Goal: Navigation & Orientation: Find specific page/section

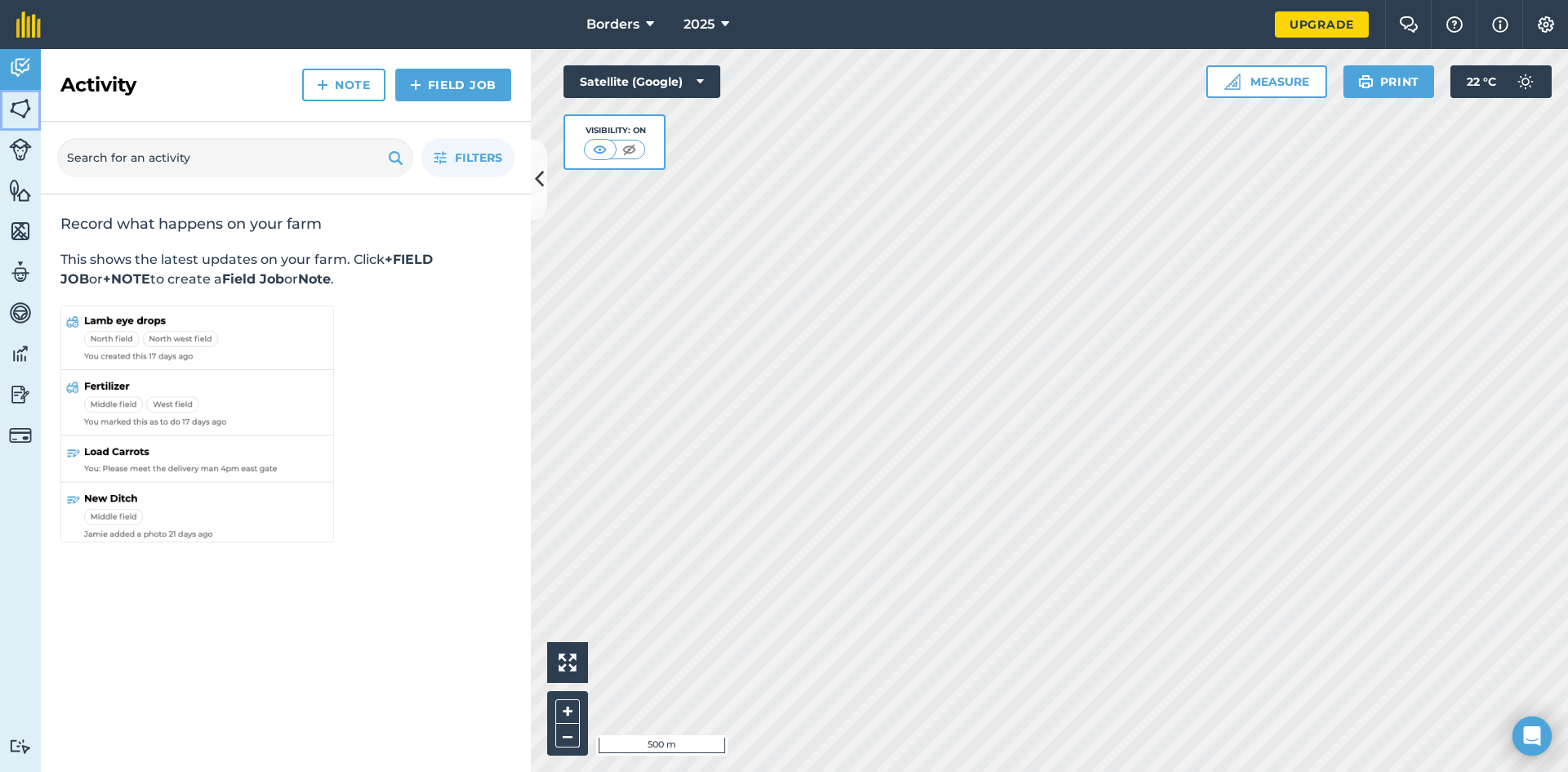
click at [29, 114] on img at bounding box center [20, 108] width 23 height 24
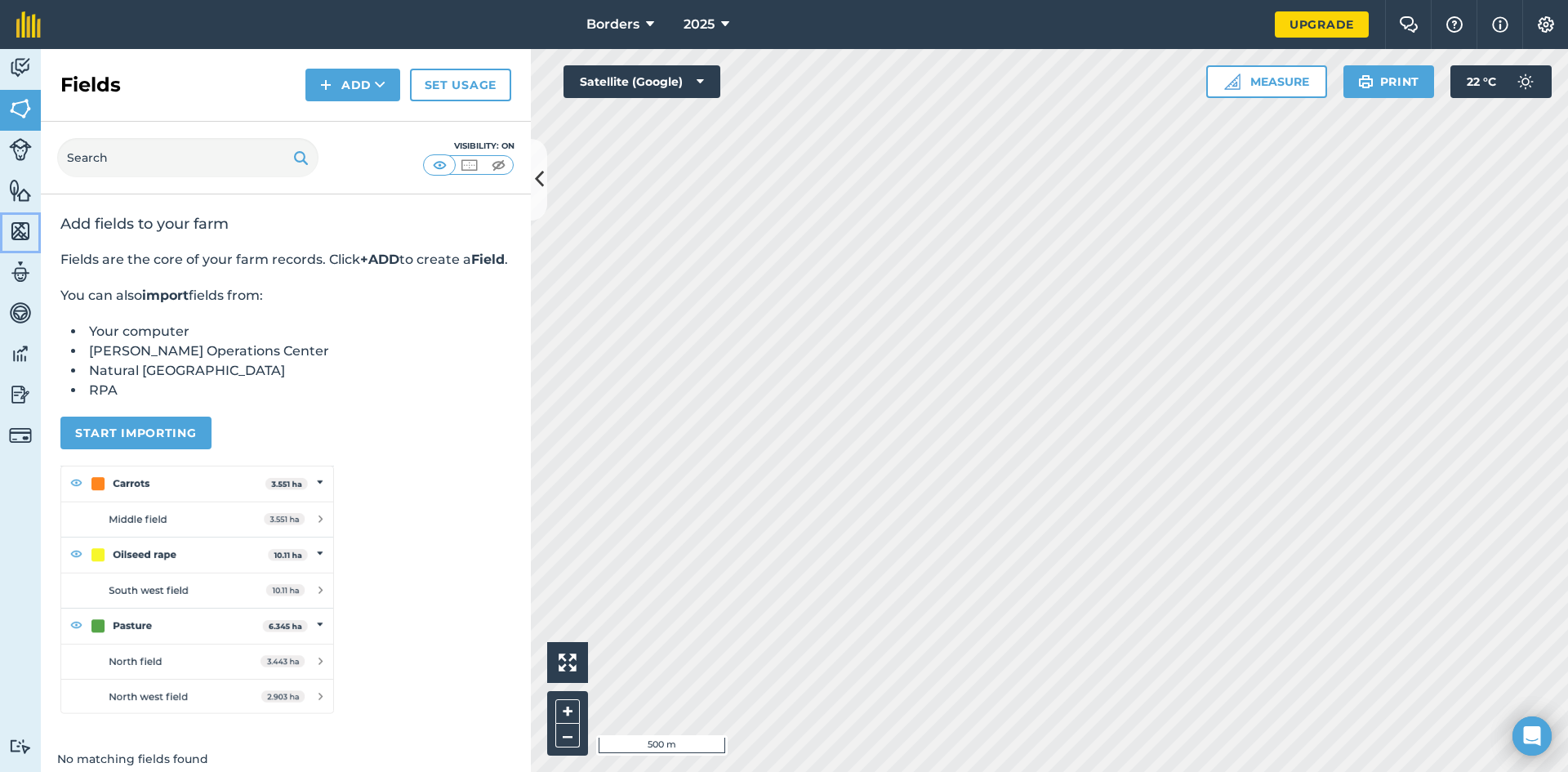
click at [21, 220] on img at bounding box center [20, 231] width 23 height 24
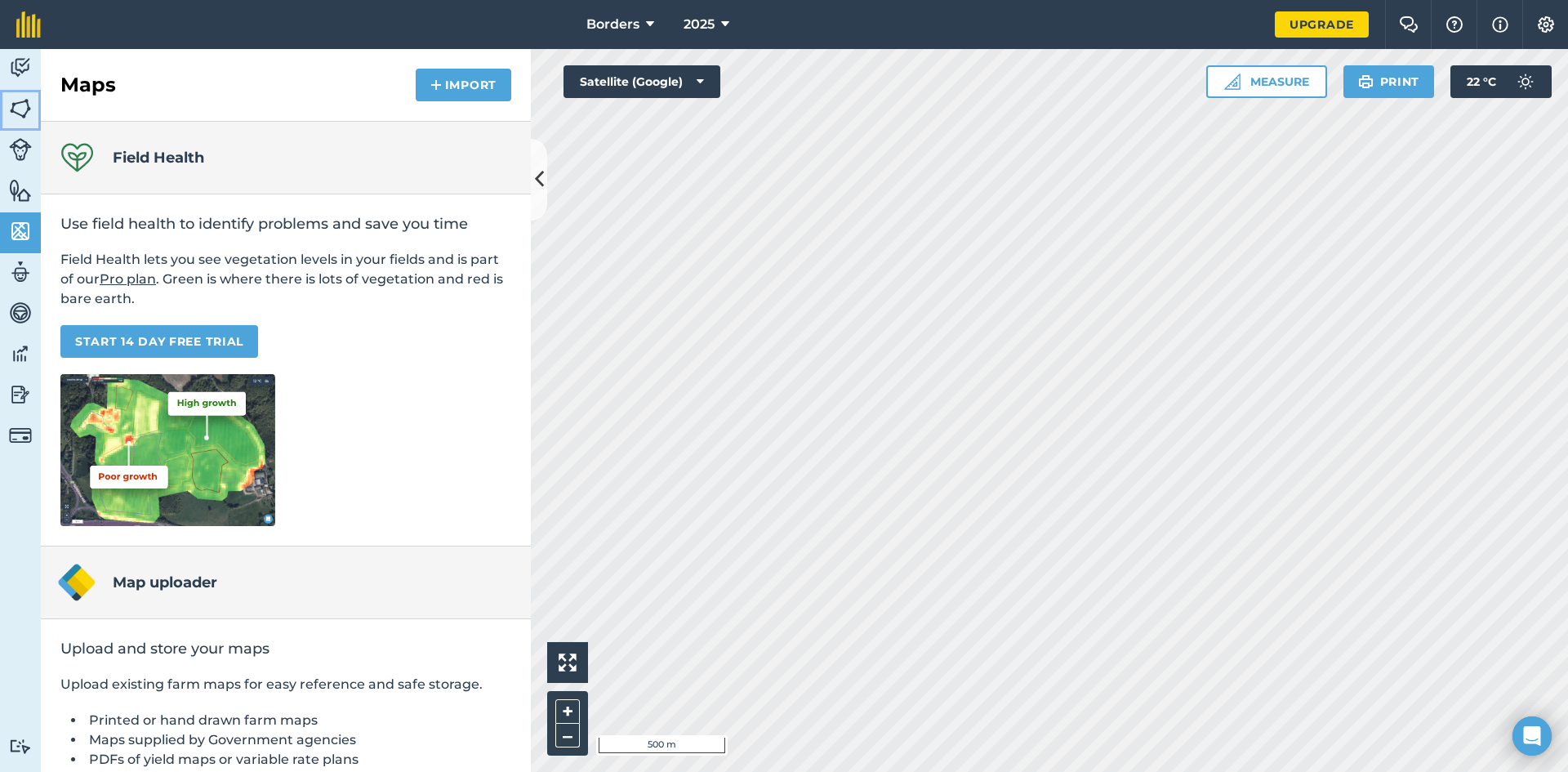
click at [22, 111] on img at bounding box center [20, 108] width 23 height 24
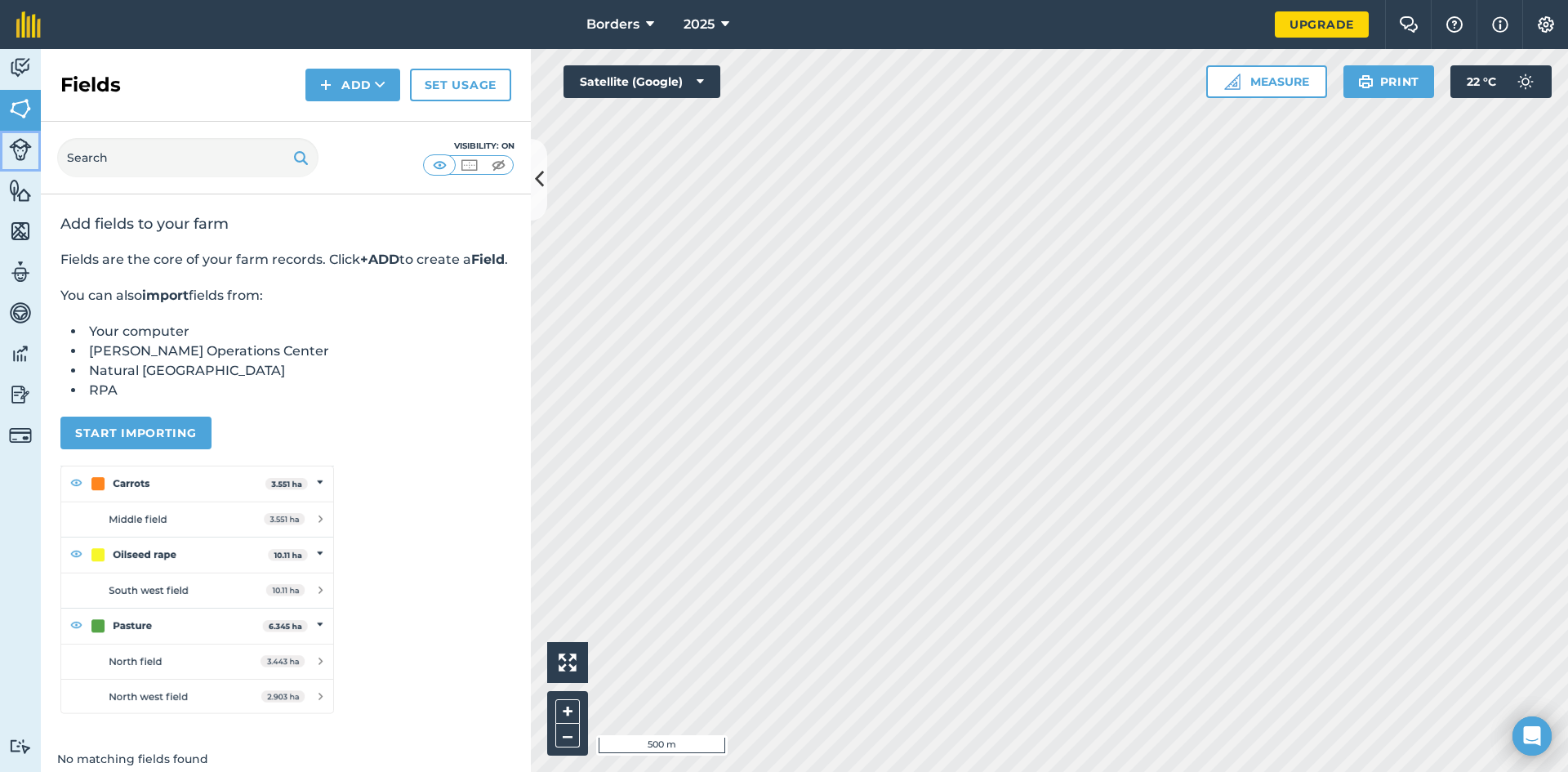
click at [20, 154] on img at bounding box center [20, 149] width 23 height 23
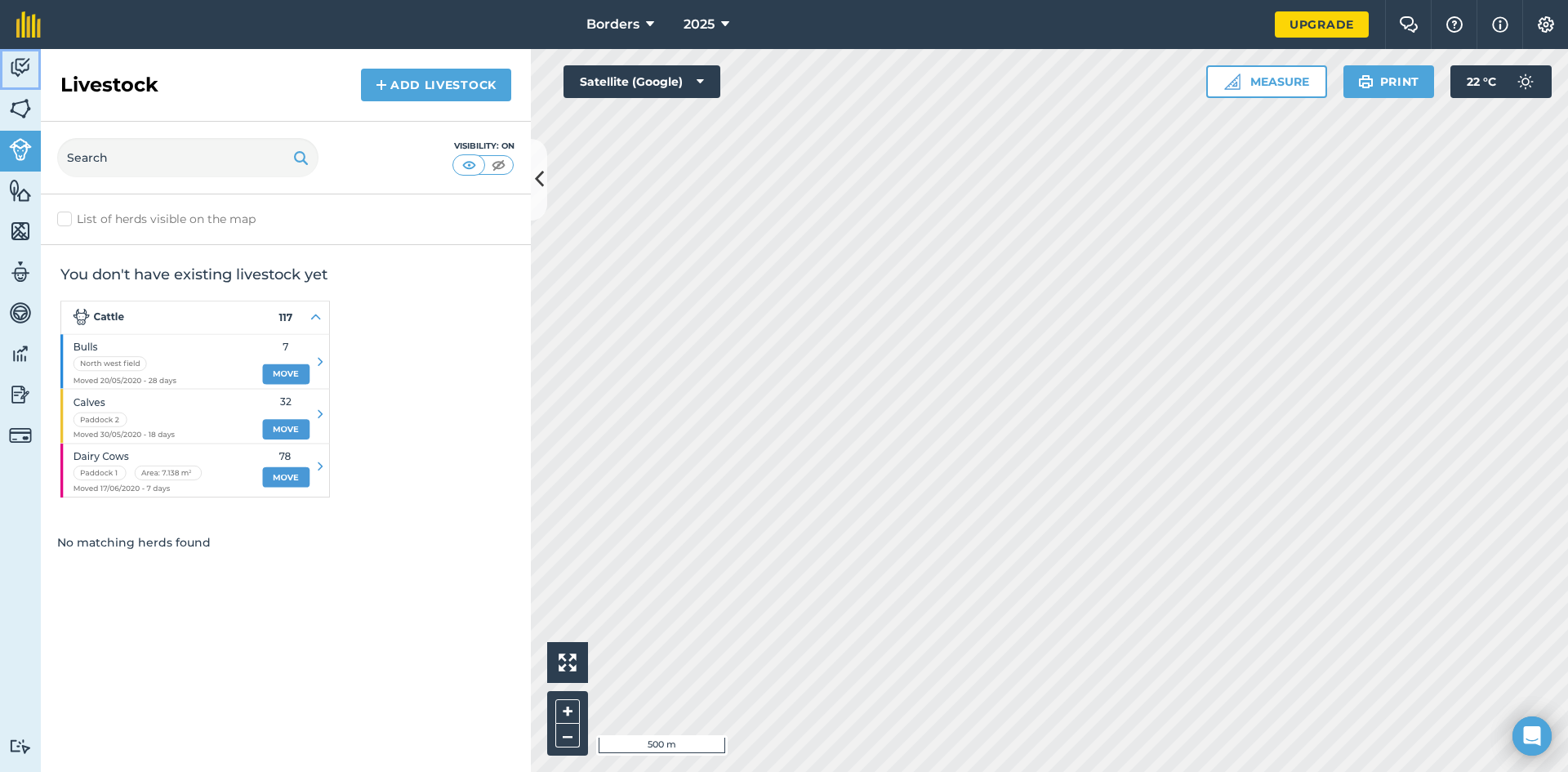
click at [25, 71] on img at bounding box center [20, 67] width 23 height 24
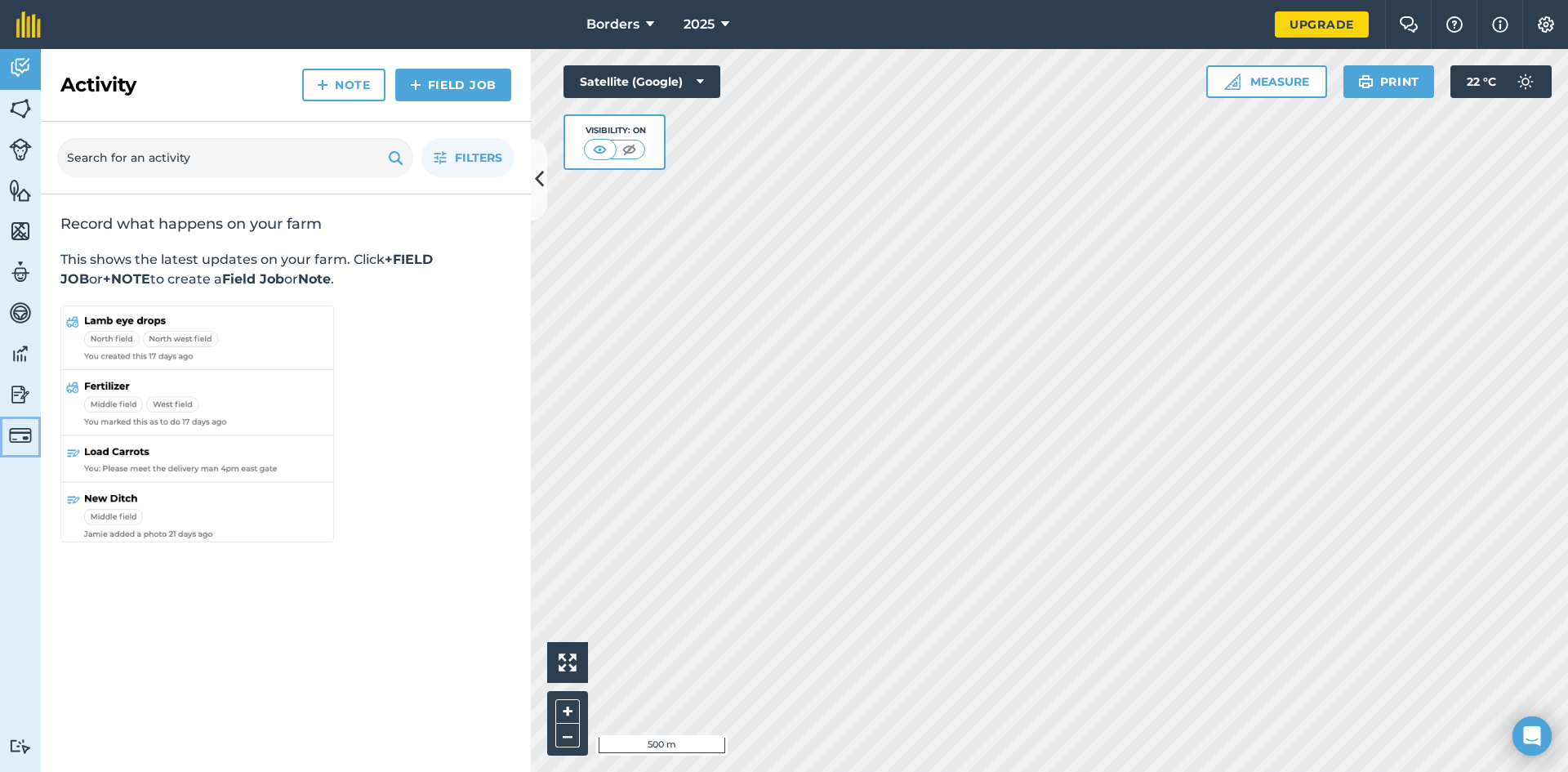
click at [33, 430] on link "Billing" at bounding box center [20, 437] width 41 height 41
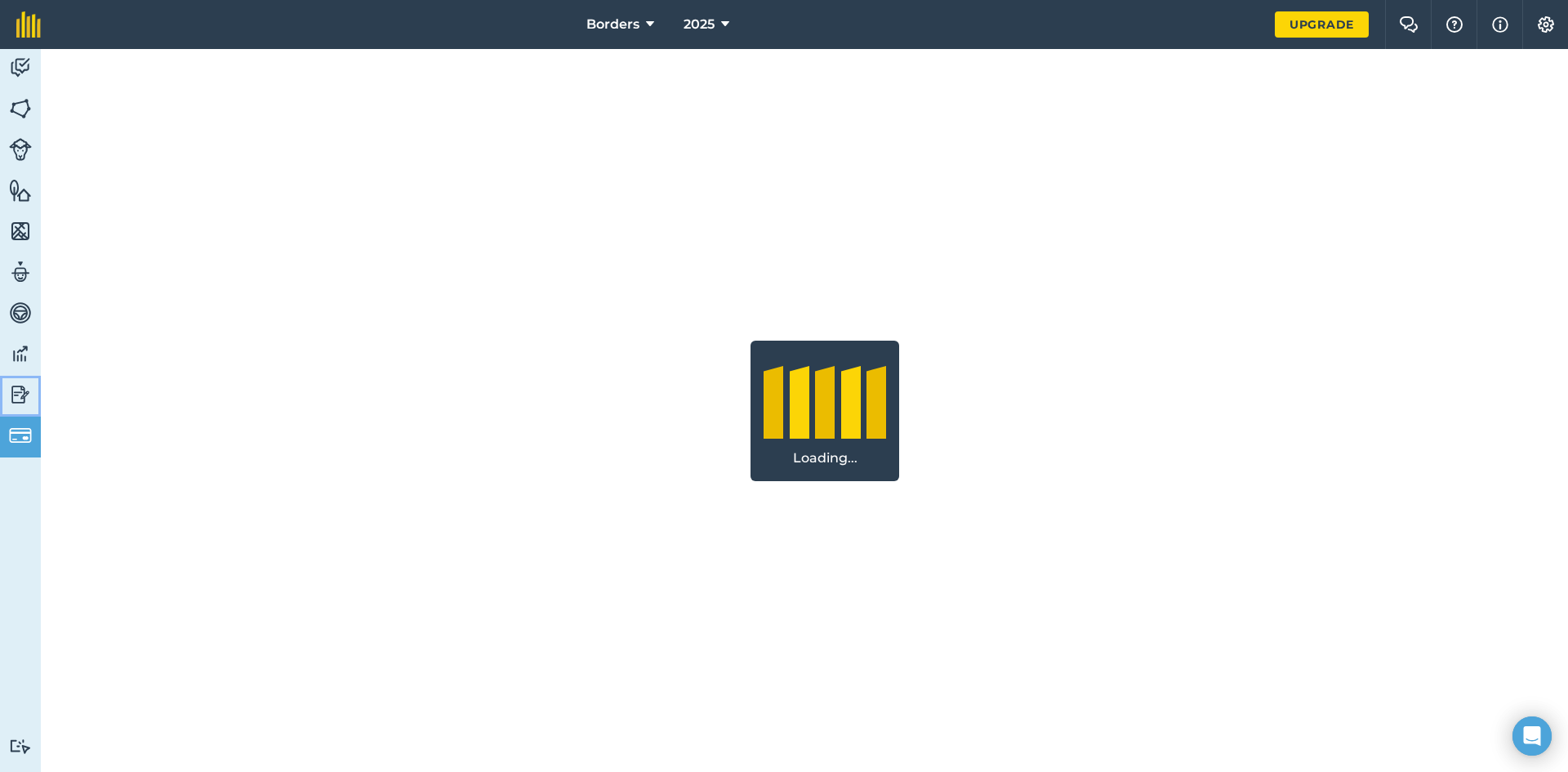
click at [29, 406] on img at bounding box center [20, 394] width 23 height 24
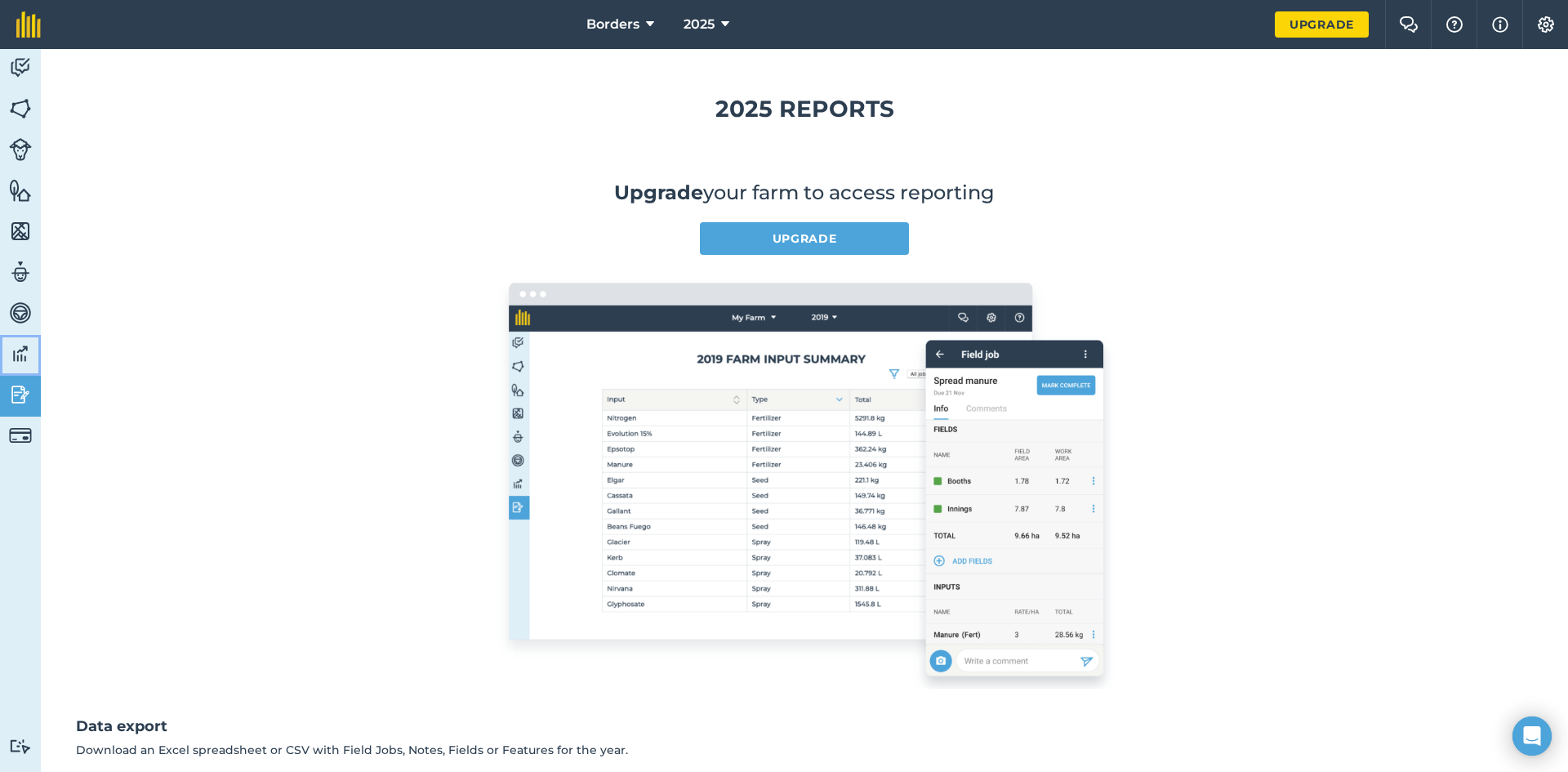
click at [18, 354] on img at bounding box center [20, 353] width 23 height 24
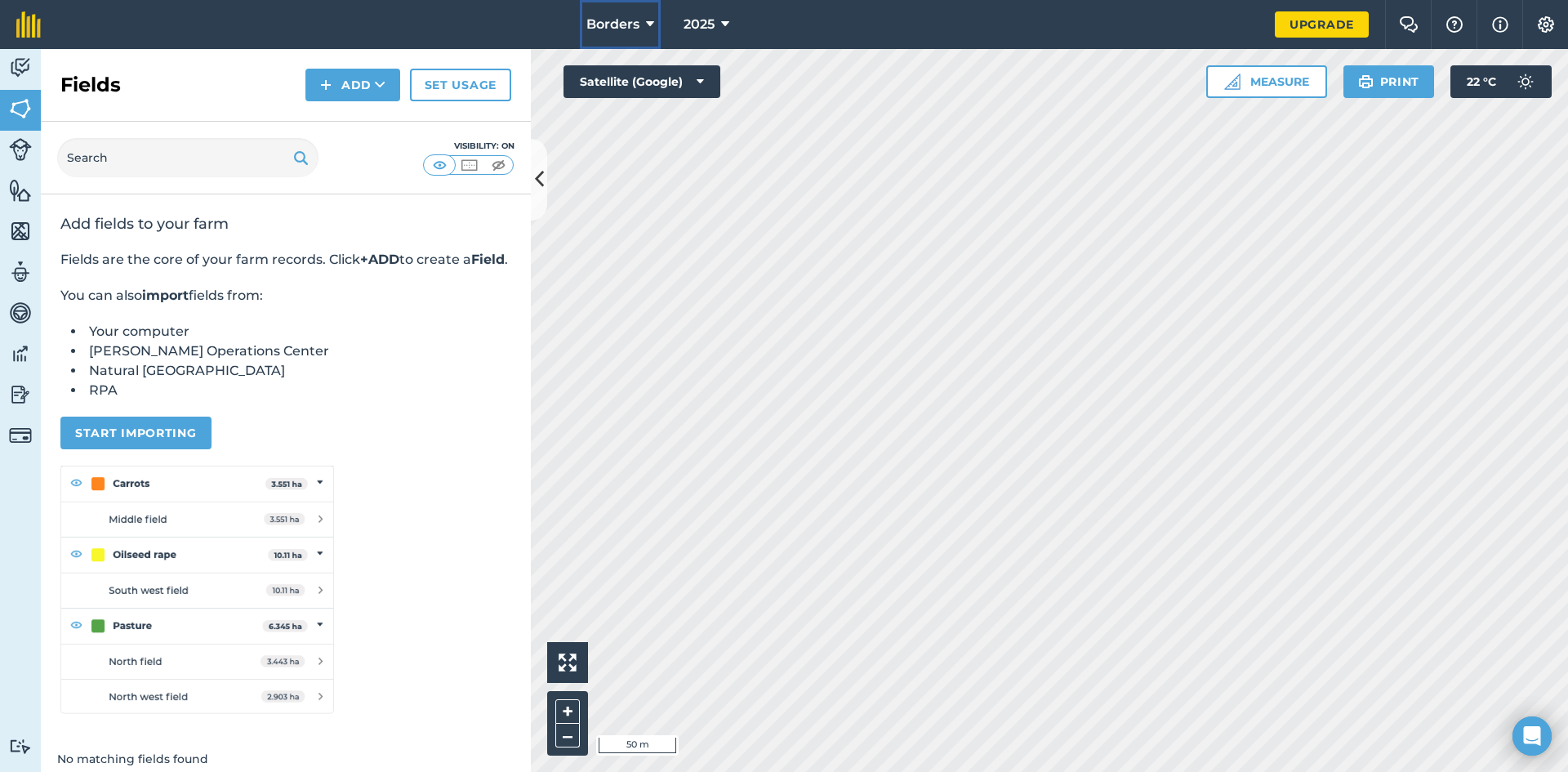
click at [646, 21] on icon at bounding box center [649, 24] width 8 height 20
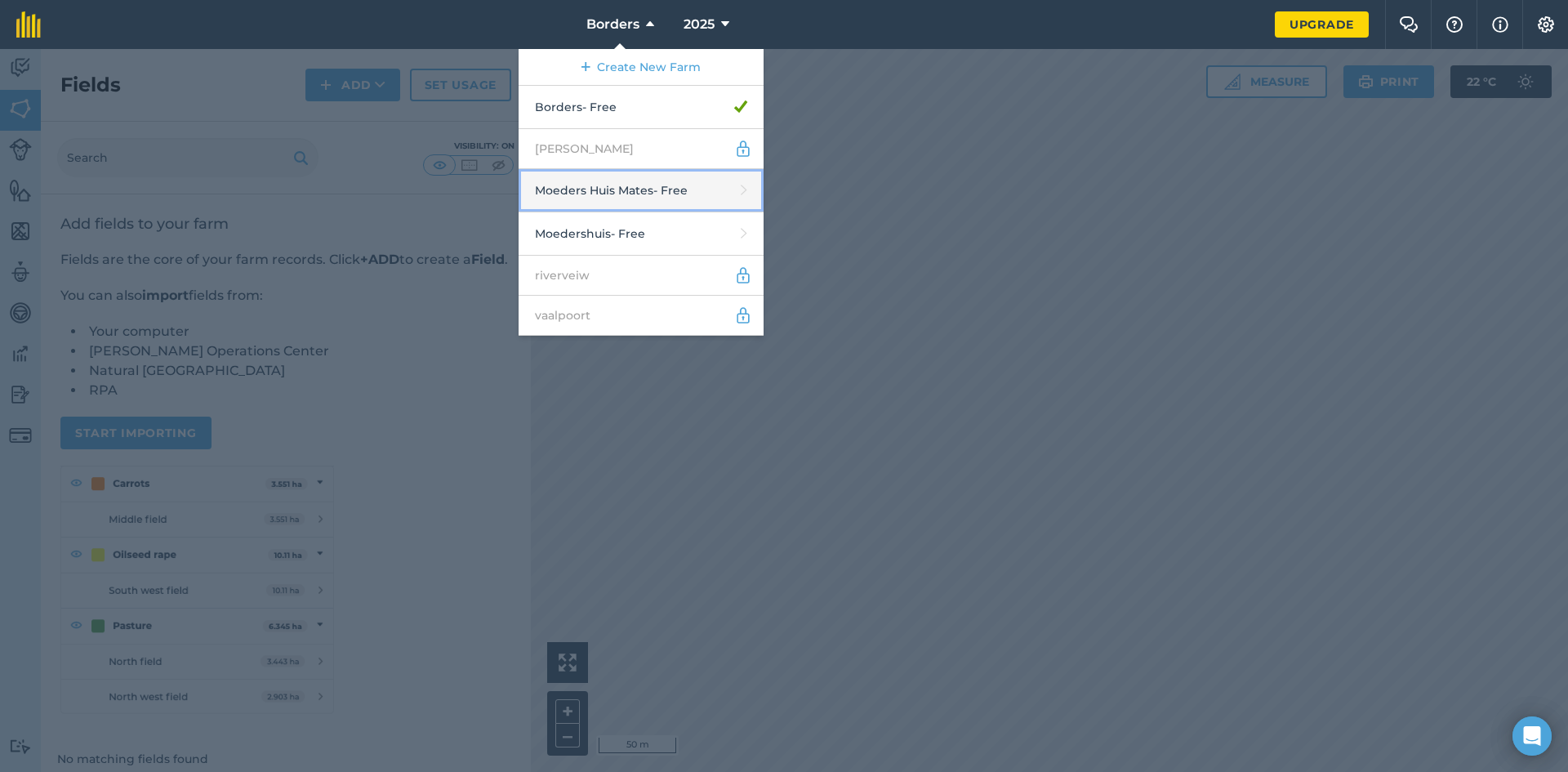
click at [678, 196] on link "Moeders Huis Mates - Free" at bounding box center [641, 191] width 245 height 43
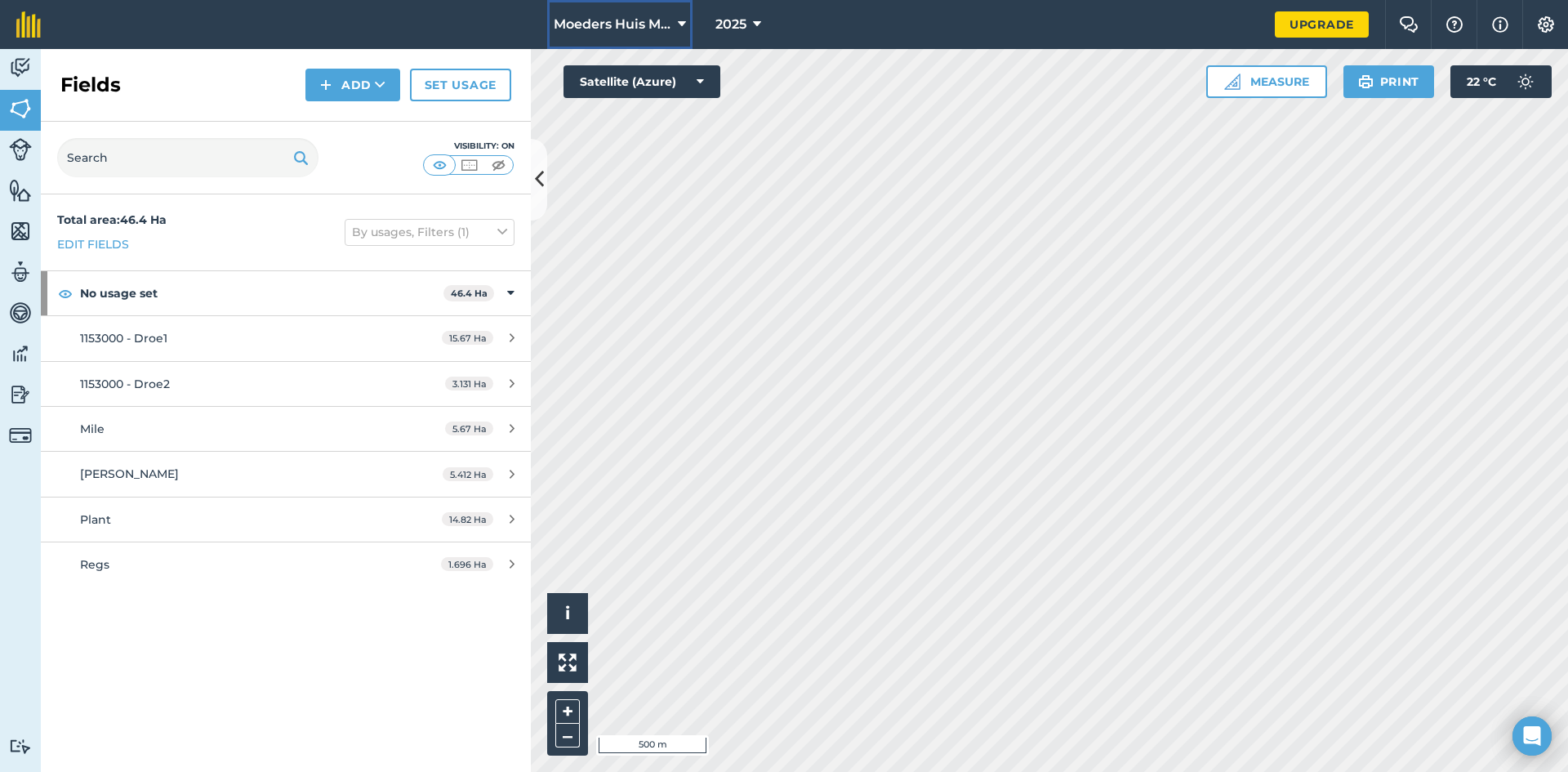
click at [677, 20] on button "Moeders Huis Mates" at bounding box center [620, 24] width 146 height 49
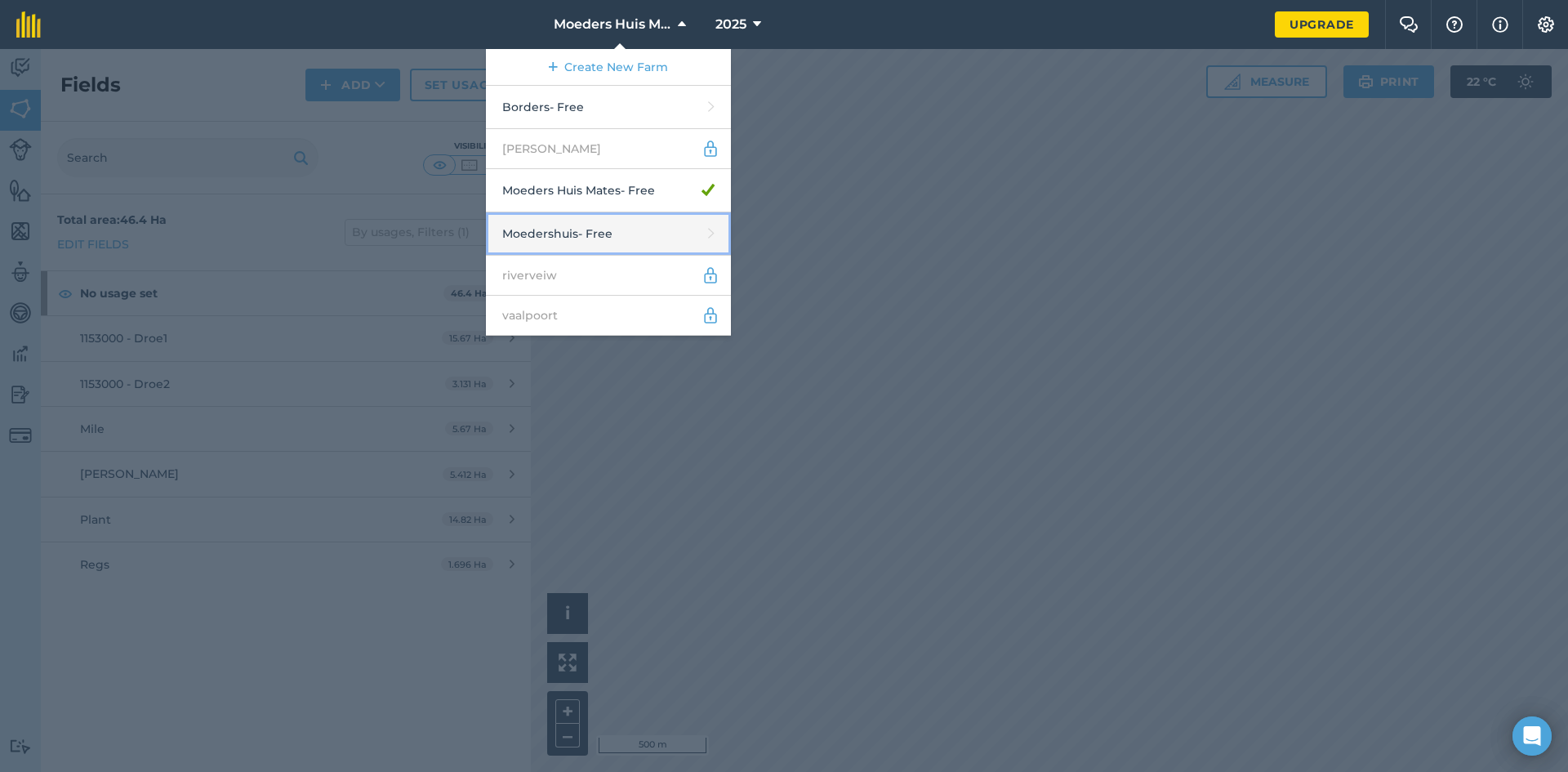
click at [682, 237] on link "Moedershuis - Free" at bounding box center [609, 234] width 245 height 43
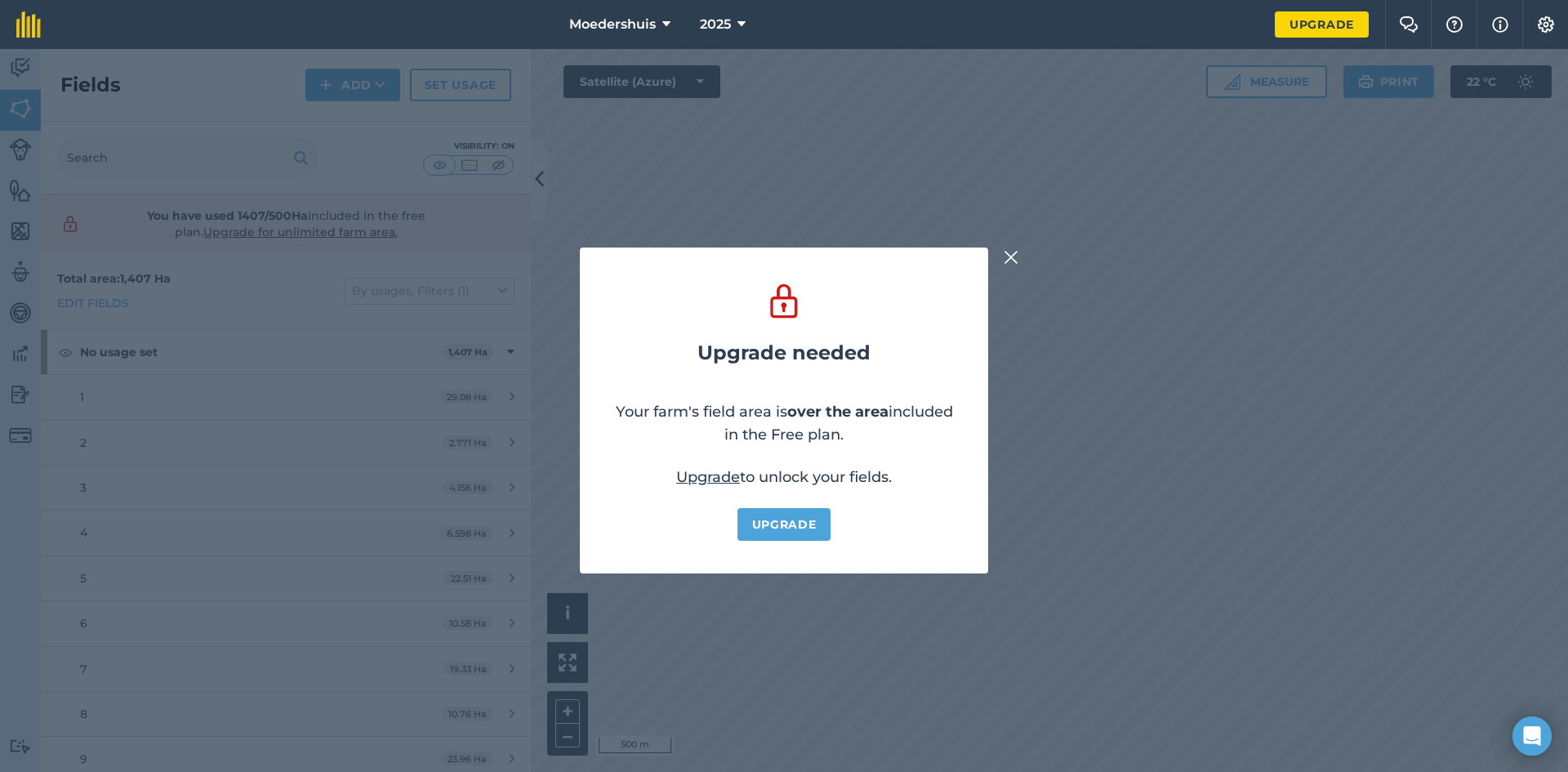
click at [1009, 256] on img at bounding box center [1011, 257] width 14 height 20
